Goal: Task Accomplishment & Management: Manage account settings

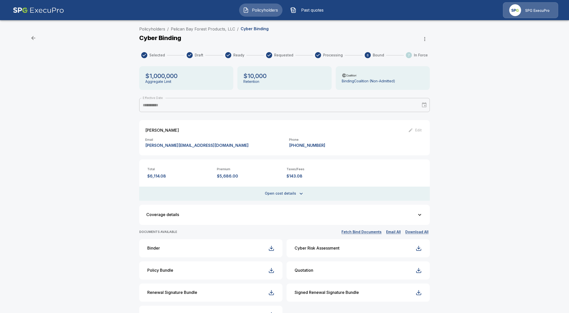
click at [307, 5] on button "Past quotes" at bounding box center [307, 10] width 43 height 13
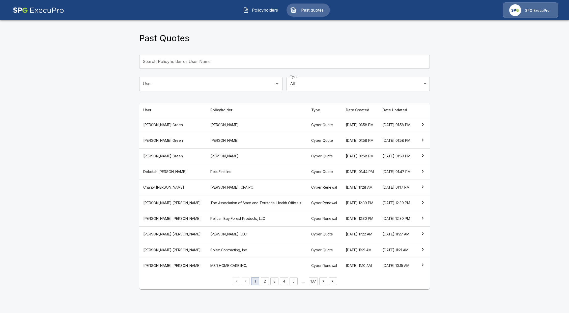
scroll to position [10, 0]
click at [268, 286] on button "2" at bounding box center [265, 282] width 8 height 8
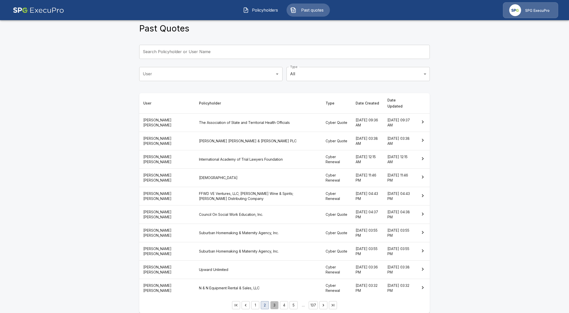
click at [278, 302] on button "3" at bounding box center [274, 306] width 8 height 8
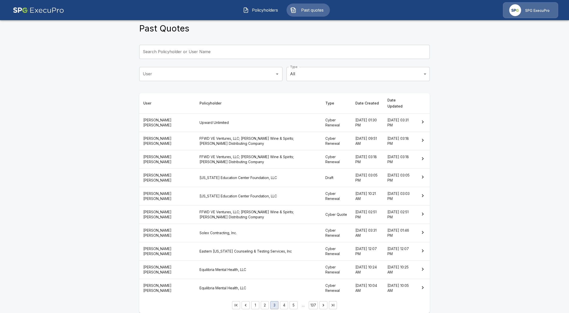
click at [321, 171] on th "Draft" at bounding box center [336, 178] width 30 height 18
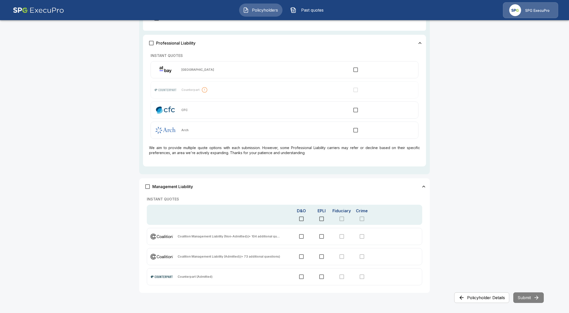
scroll to position [274, 0]
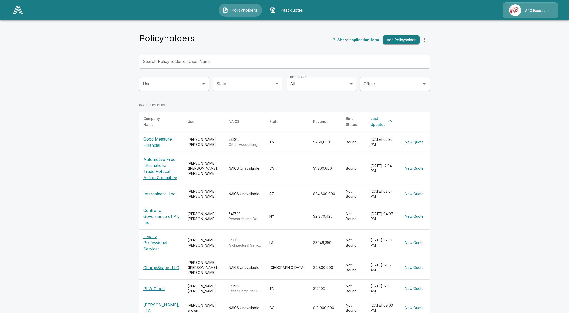
click at [164, 99] on div "POLICYHOLDERS Company Name User NAICS State Revenue Bind Status Last Updated Go…" at bounding box center [284, 237] width 291 height 276
click at [182, 78] on div "User" at bounding box center [174, 84] width 70 height 14
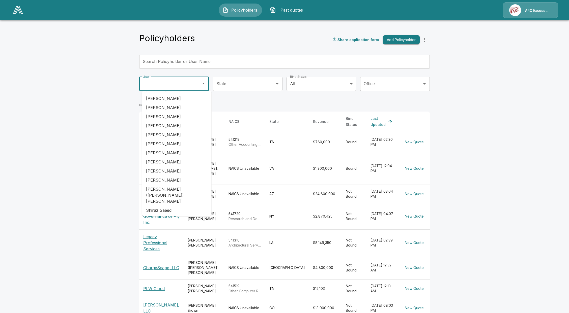
scroll to position [78, 0]
click at [161, 176] on ul "[PERSON_NAME] [PERSON_NAME] [PERSON_NAME] [PERSON_NAME] [PERSON_NAME] [PERSON_N…" at bounding box center [177, 153] width 70 height 125
click at [161, 176] on li "[PERSON_NAME] ([PERSON_NAME]) [PERSON_NAME]" at bounding box center [177, 179] width 70 height 21
type input "**********"
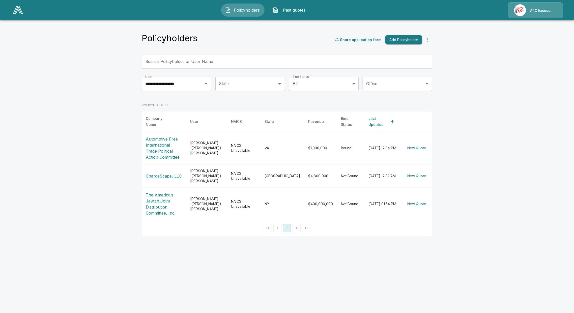
click at [529, 13] on div "ARC Excess & Surplus" at bounding box center [535, 10] width 55 height 16
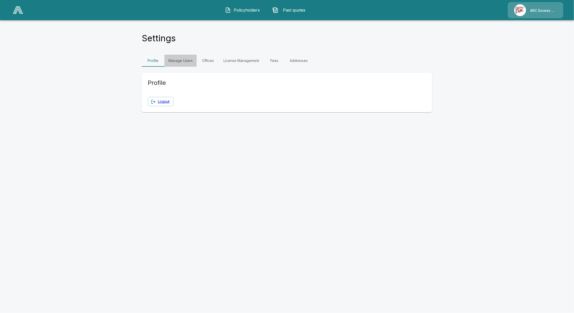
click at [186, 61] on link "Manage Users" at bounding box center [180, 61] width 32 height 12
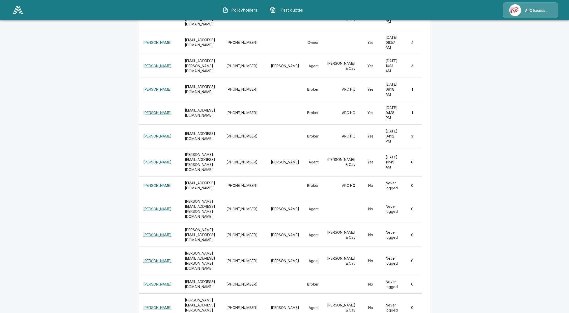
scroll to position [226, 0]
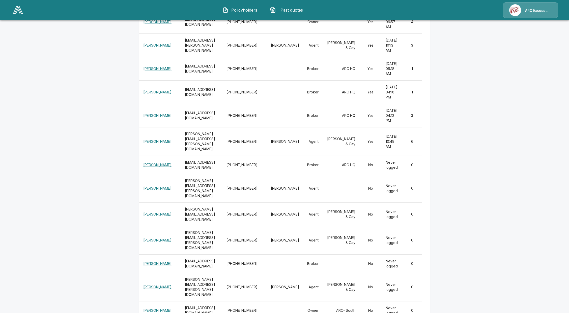
drag, startPoint x: 409, startPoint y: 264, endPoint x: 385, endPoint y: 265, distance: 24.0
drag, startPoint x: 416, startPoint y: 266, endPoint x: 302, endPoint y: 274, distance: 113.7
click at [463, 241] on main "Settings Profile Manage Users Offices License Management Fees Addresses Users A…" at bounding box center [284, 92] width 569 height 636
